Goal: Task Accomplishment & Management: Manage account settings

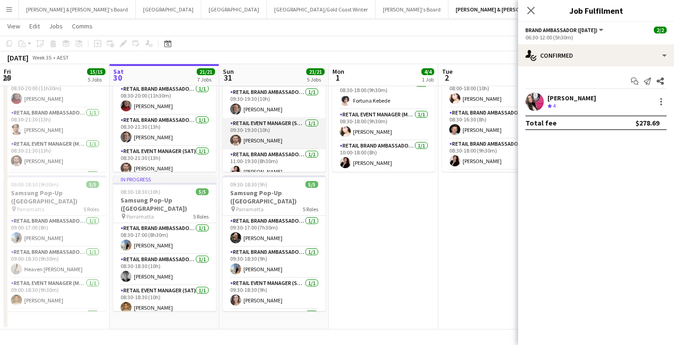
scroll to position [28, 0]
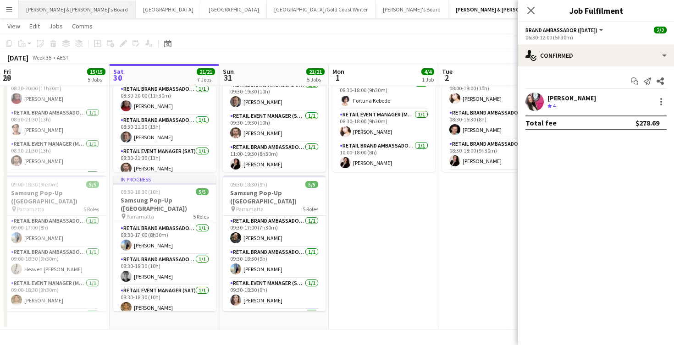
click at [52, 10] on button "[PERSON_NAME] & [PERSON_NAME]'s Board Close" at bounding box center [77, 9] width 117 height 18
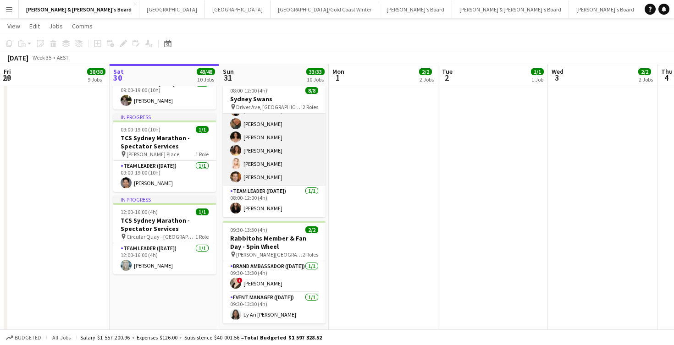
scroll to position [39, 0]
click at [271, 152] on app-card-role "Brand Ambassador ([DATE]) [DATE] 08:00-12:00 (4h) [PERSON_NAME] [PERSON_NAME] […" at bounding box center [274, 130] width 103 height 111
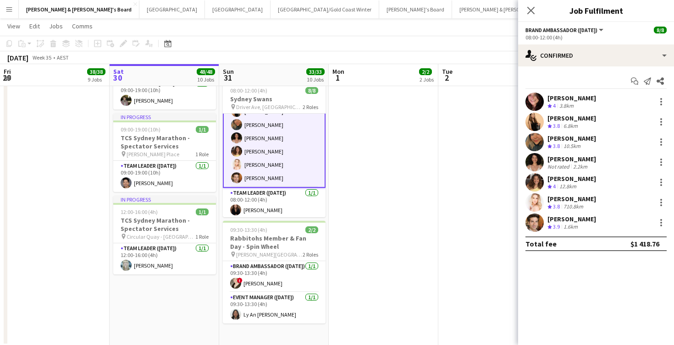
click at [582, 179] on div "[PERSON_NAME]" at bounding box center [572, 179] width 49 height 8
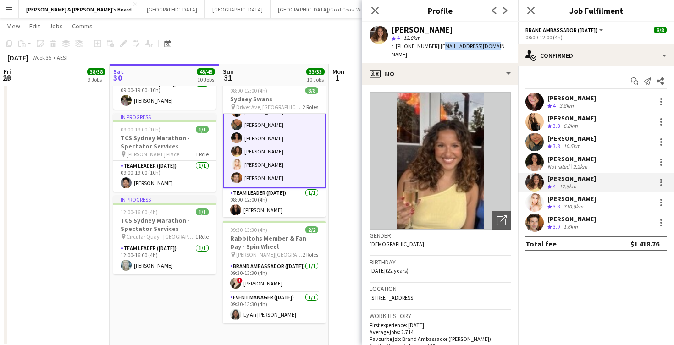
drag, startPoint x: 434, startPoint y: 45, endPoint x: 455, endPoint y: 46, distance: 21.1
click at [480, 43] on span "| [EMAIL_ADDRESS][DOMAIN_NAME]" at bounding box center [450, 50] width 116 height 15
drag, startPoint x: 433, startPoint y: 46, endPoint x: 507, endPoint y: 44, distance: 74.3
click at [507, 44] on div "[PERSON_NAME] star 4 12.8km t. [PHONE_NUMBER] | [EMAIL_ADDRESS][DOMAIN_NAME]" at bounding box center [440, 42] width 156 height 41
copy span "[EMAIL_ADDRESS][DOMAIN_NAME]"
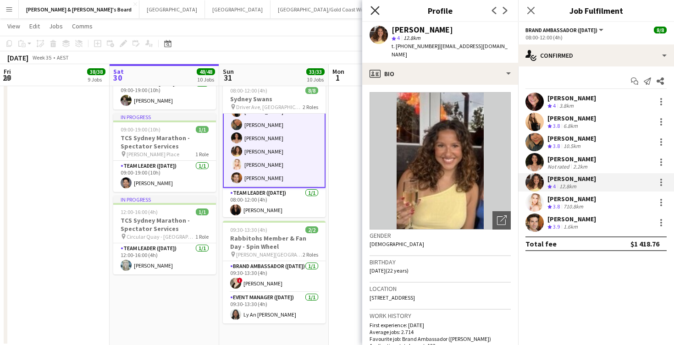
click at [374, 7] on icon "Close pop-in" at bounding box center [375, 10] width 9 height 9
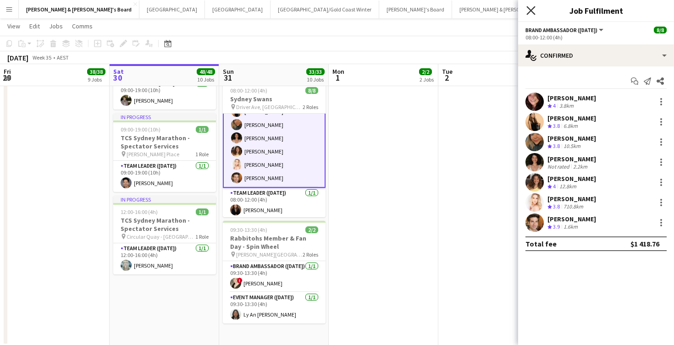
click at [529, 10] on icon "Close pop-in" at bounding box center [530, 10] width 9 height 9
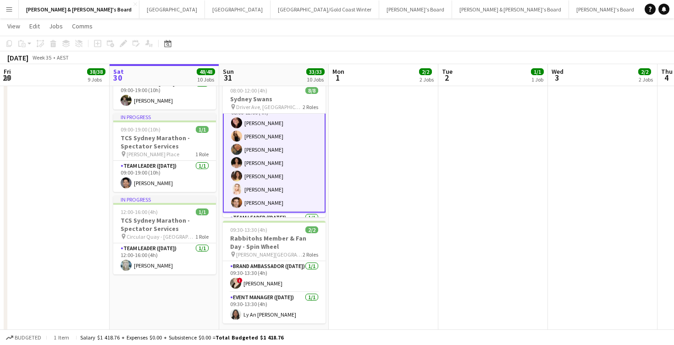
scroll to position [14, 0]
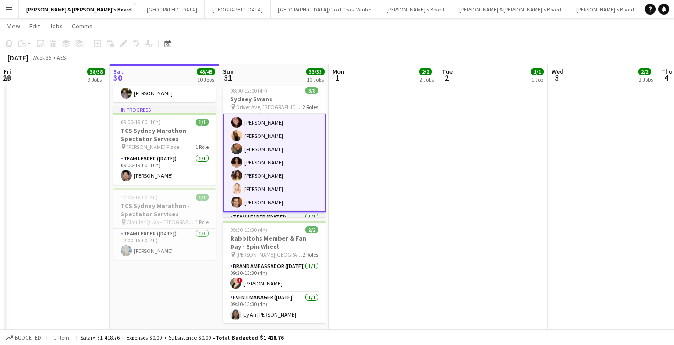
click at [258, 177] on app-card-role "Brand Ambassador ([DATE]) [DATE] 08:00-12:00 (4h) [PERSON_NAME] [PERSON_NAME] […" at bounding box center [274, 156] width 103 height 113
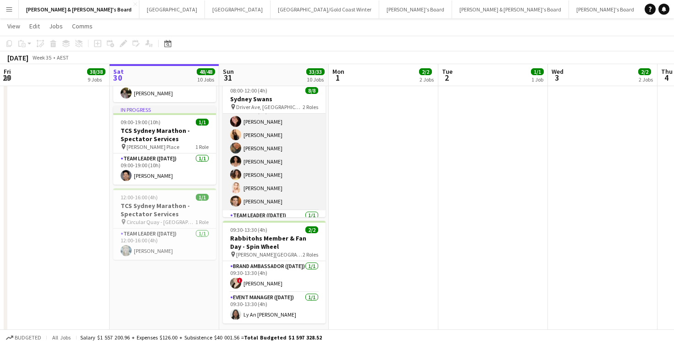
click at [265, 176] on app-card-role "Brand Ambassador ([DATE]) [DATE] 08:00-12:00 (4h) [PERSON_NAME] [PERSON_NAME] […" at bounding box center [274, 155] width 103 height 111
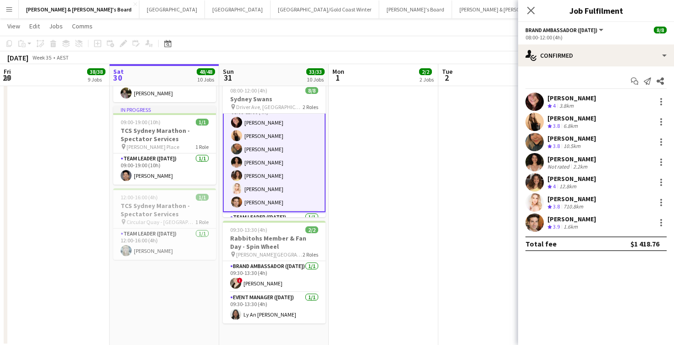
click at [583, 182] on div "[PERSON_NAME]" at bounding box center [572, 179] width 49 height 8
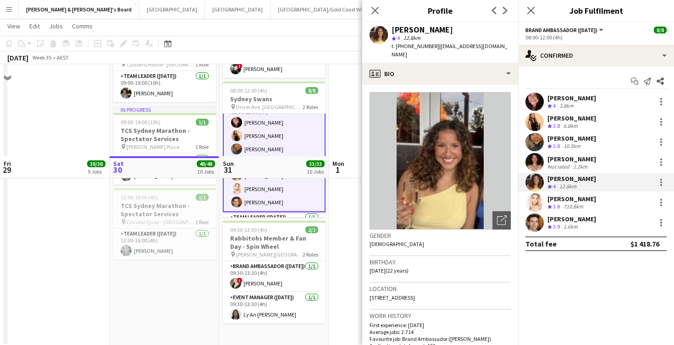
scroll to position [921, 0]
